Goal: Information Seeking & Learning: Learn about a topic

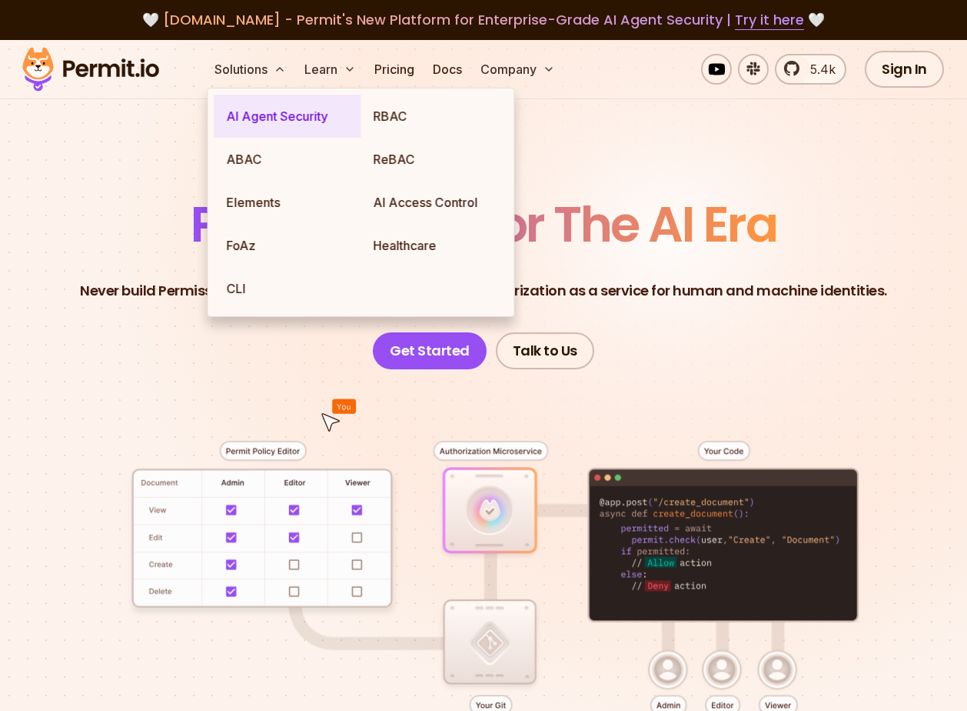
click at [235, 125] on link "AI Agent Security" at bounding box center [288, 116] width 147 height 43
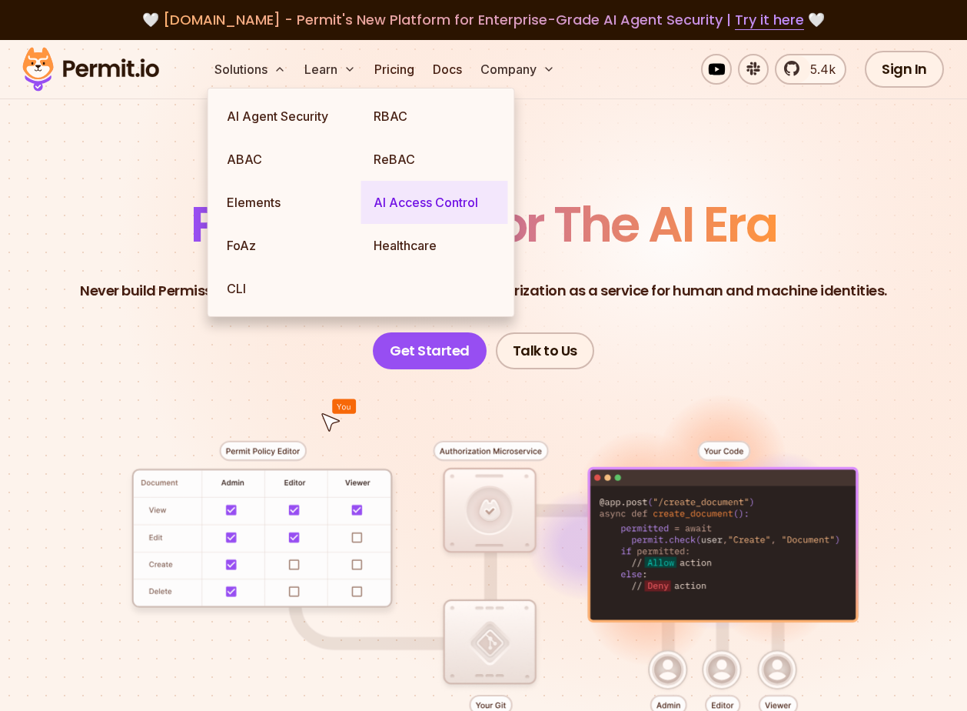
click at [448, 207] on link "AI Access Control" at bounding box center [434, 202] width 147 height 43
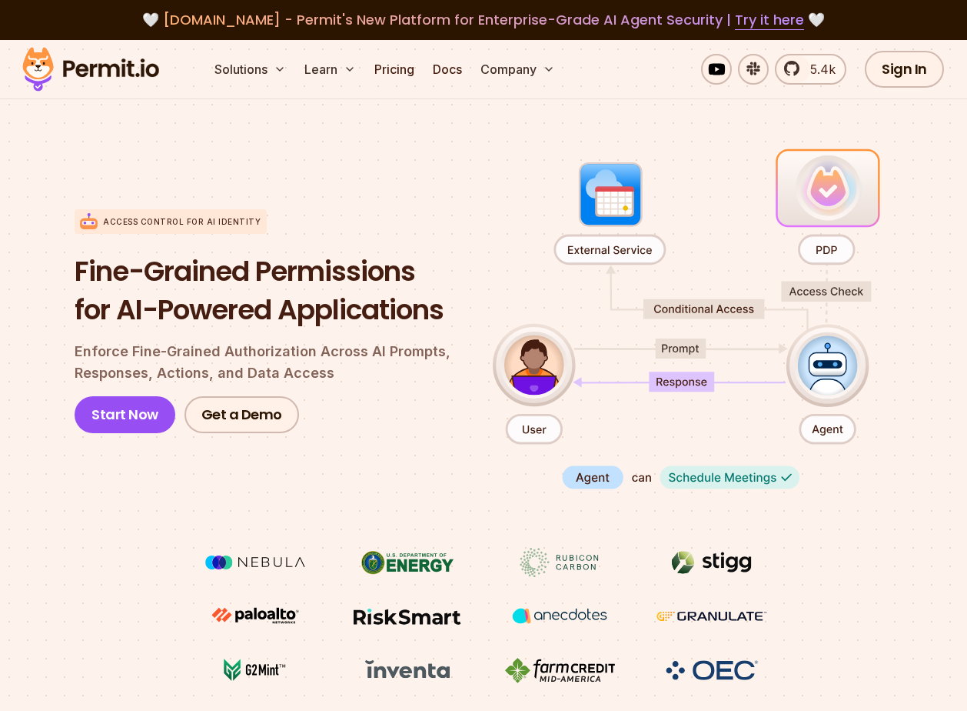
click at [118, 68] on img at bounding box center [90, 69] width 151 height 52
